Goal: Find contact information: Find contact information

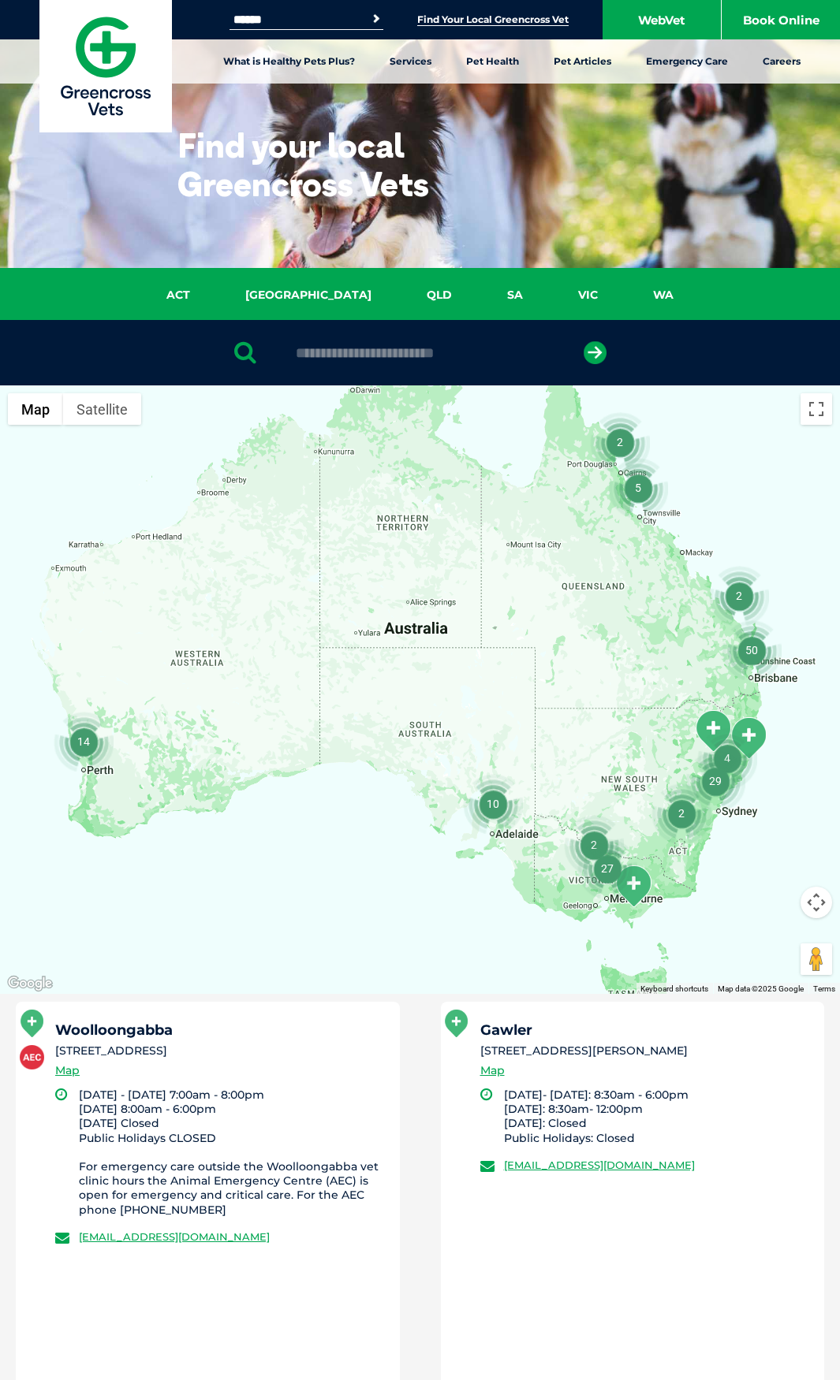
click at [352, 362] on div at bounding box center [420, 352] width 840 height 65
click at [352, 356] on input "text" at bounding box center [420, 353] width 264 height 16
type input "*********"
click at [583, 341] on button "submit" at bounding box center [594, 352] width 23 height 23
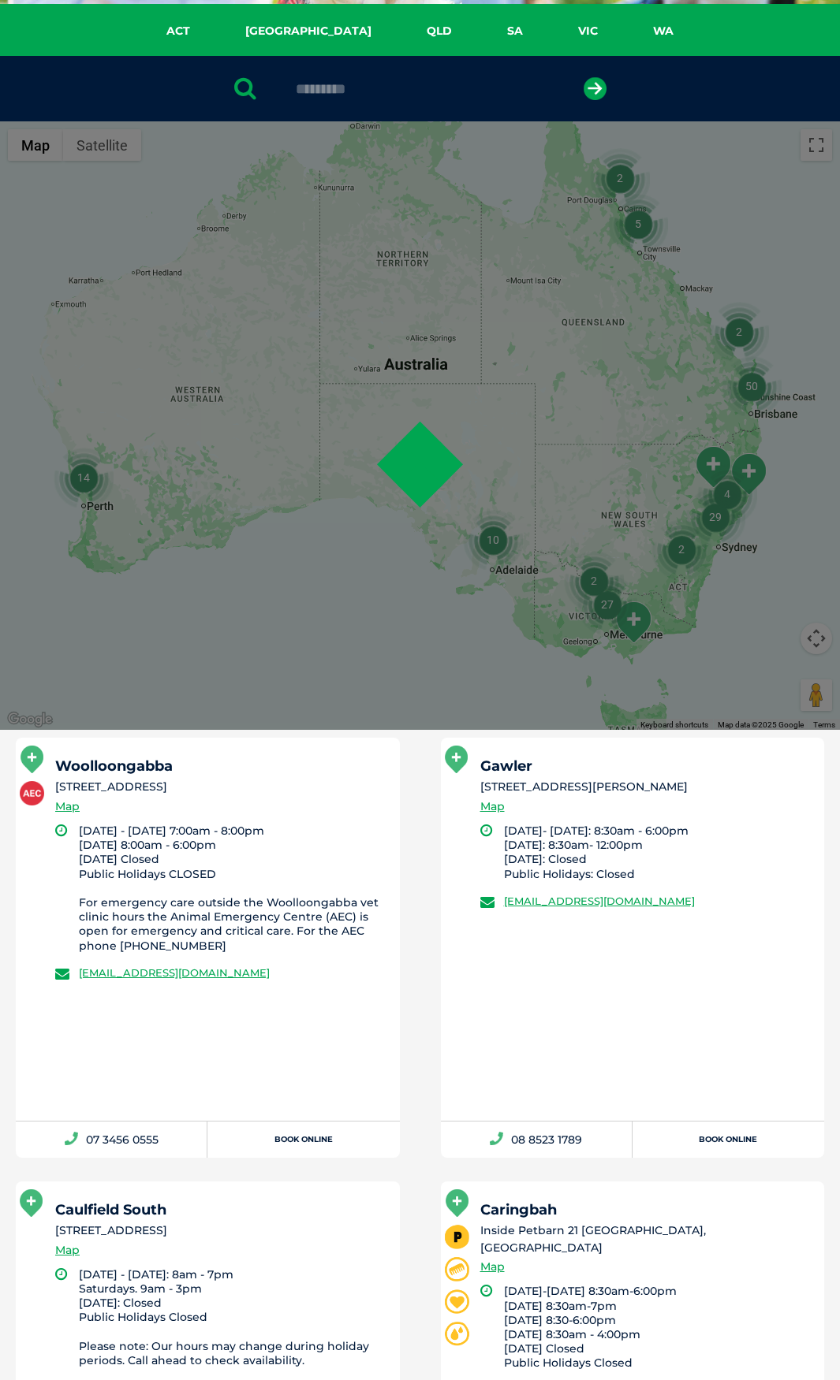
scroll to position [307, 0]
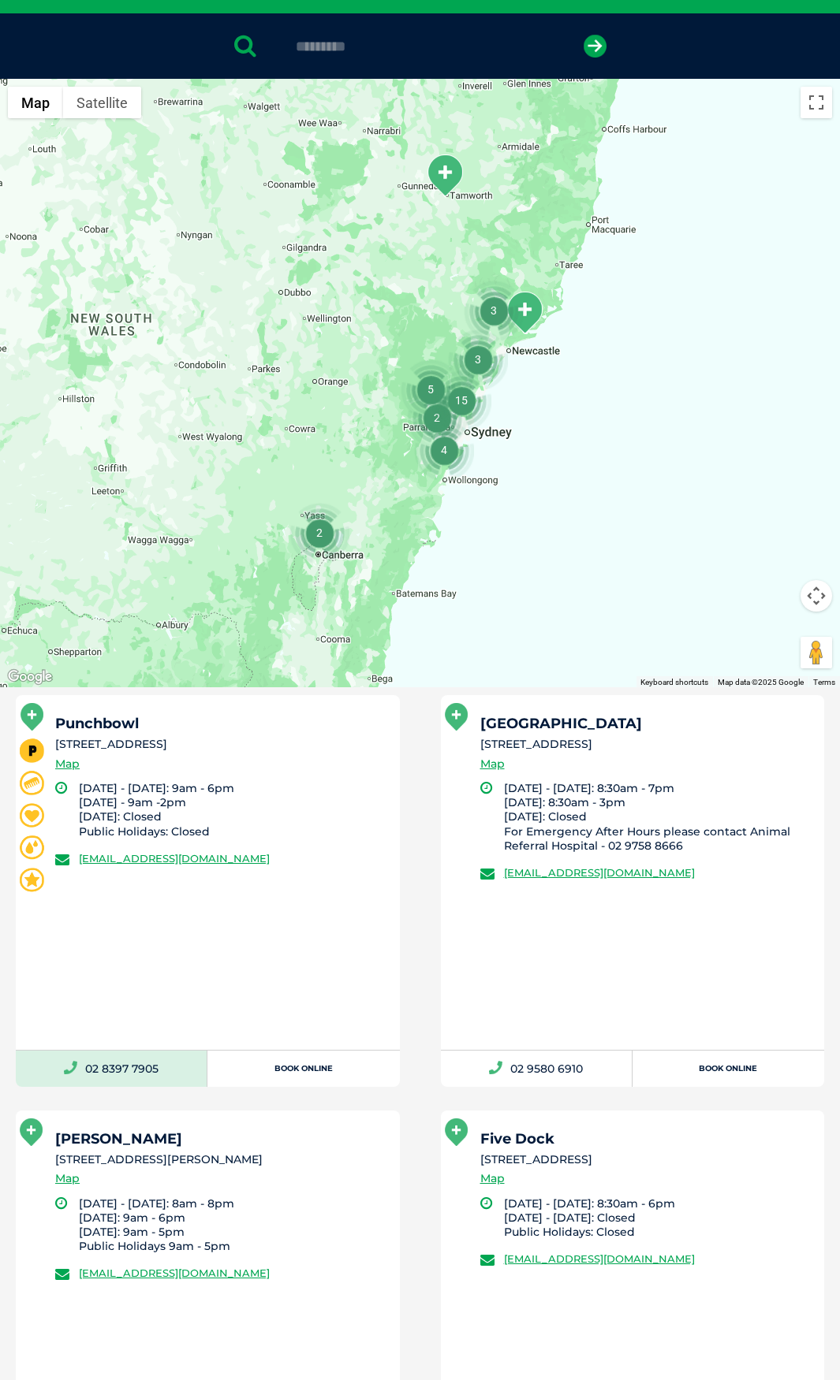
drag, startPoint x: 161, startPoint y: 1090, endPoint x: 88, endPoint y: 1085, distance: 73.5
copy link "02 8397 7905"
click at [165, 886] on div "Punchbowl [STREET_ADDRESS] Map [DATE] - [DATE]: 9am - 6pm [DATE] - 9am -2pm [DA…" at bounding box center [208, 872] width 384 height 354
drag, startPoint x: 333, startPoint y: 866, endPoint x: 87, endPoint y: 839, distance: 247.4
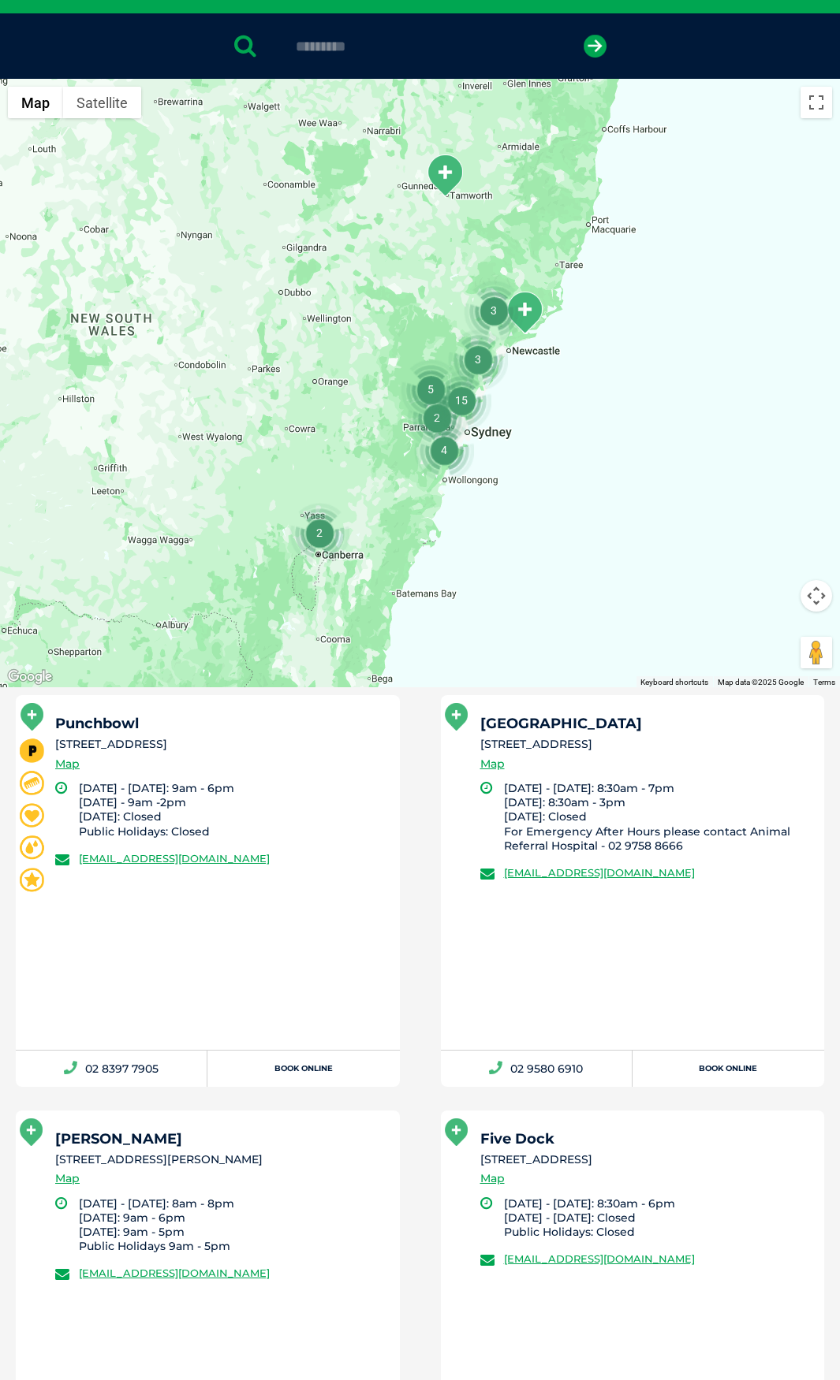
click at [82, 864] on li "[EMAIL_ADDRESS][DOMAIN_NAME]" at bounding box center [220, 859] width 330 height 16
copy link "[EMAIL_ADDRESS][DOMAIN_NAME]"
